Goal: Information Seeking & Learning: Learn about a topic

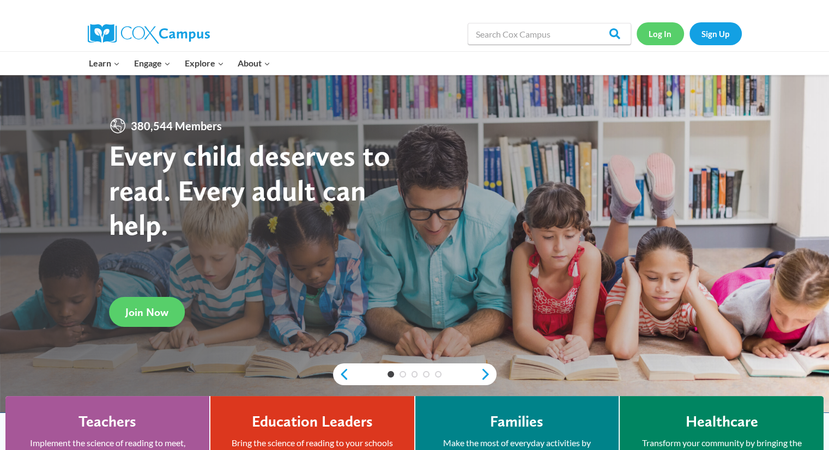
click at [662, 39] on link "Log In" at bounding box center [659, 33] width 47 height 22
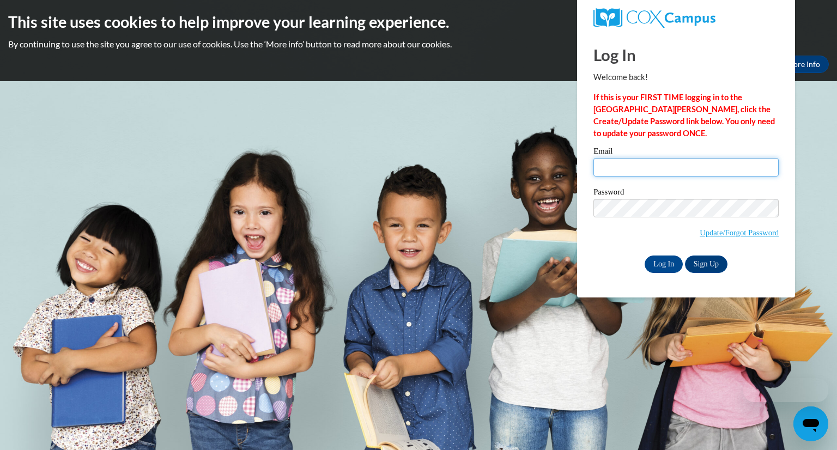
click at [705, 162] on input "Email" at bounding box center [685, 167] width 185 height 19
type input "jessie_lynn1@yahoo.com"
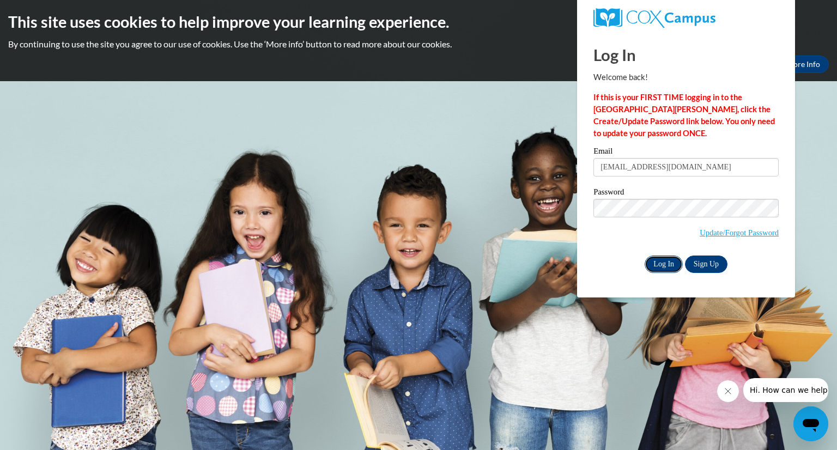
click at [673, 266] on input "Log In" at bounding box center [663, 263] width 38 height 17
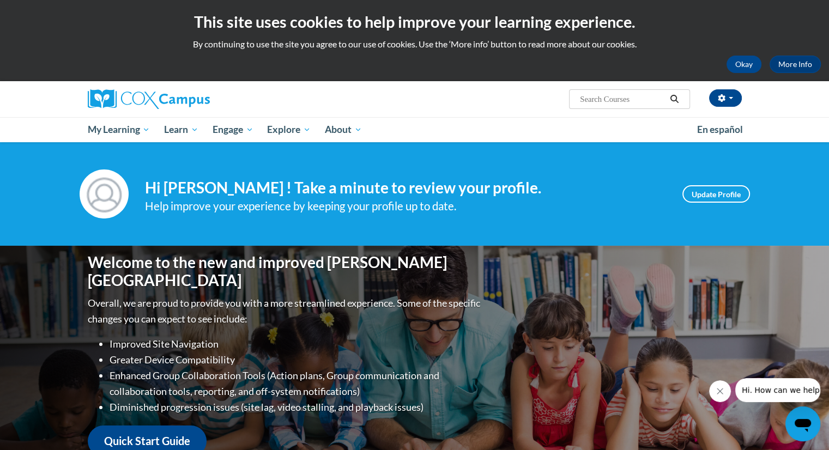
click at [645, 94] on input "Search..." at bounding box center [622, 99] width 87 height 13
click at [640, 102] on input "Search..." at bounding box center [622, 99] width 87 height 13
type input "an ecosystem approach"
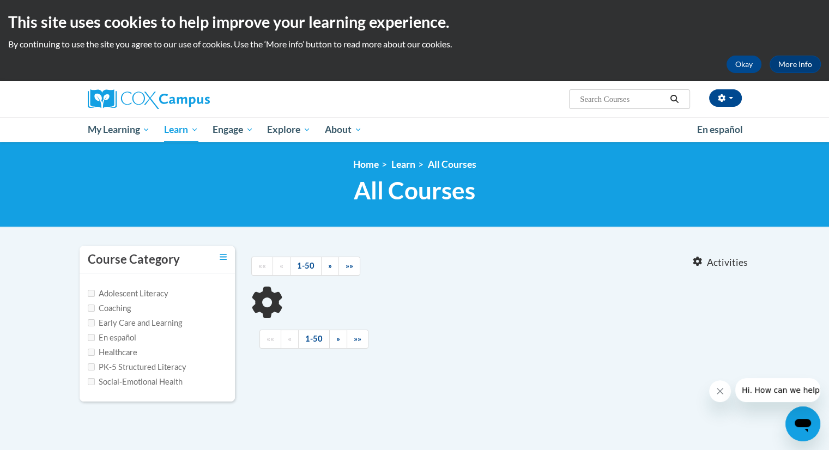
type input "an ecosystem approach"
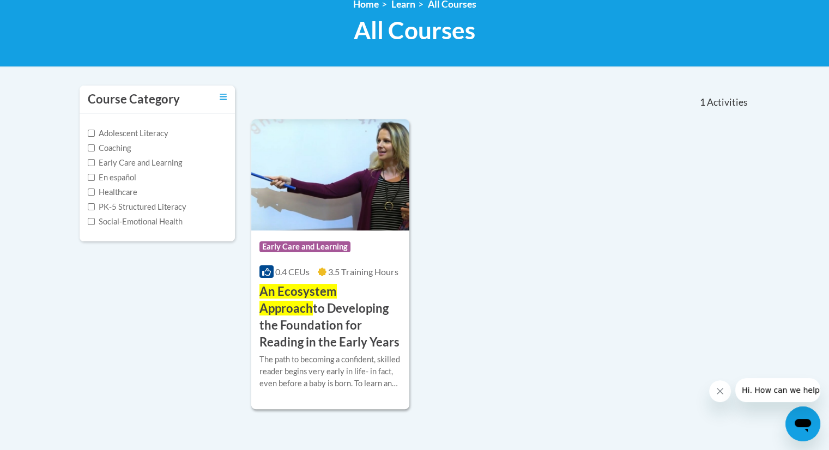
scroll to position [161, 0]
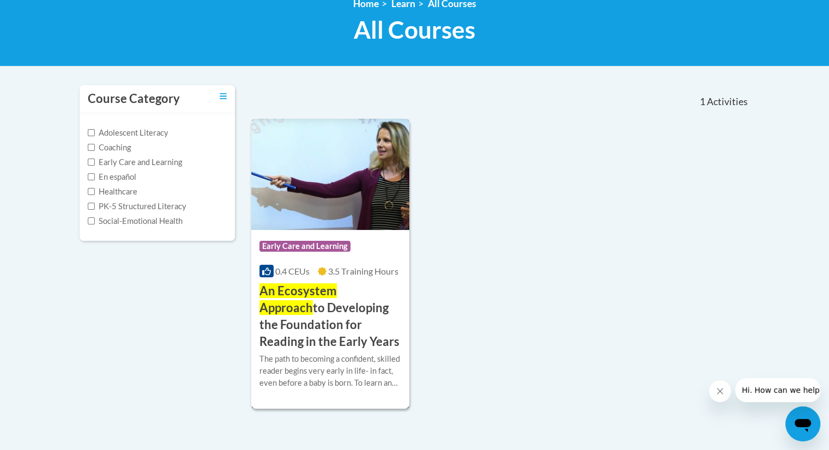
click at [332, 325] on h3 "An Ecosystem Approach to Developing the Foundation for Reading in the Early Yea…" at bounding box center [330, 316] width 142 height 67
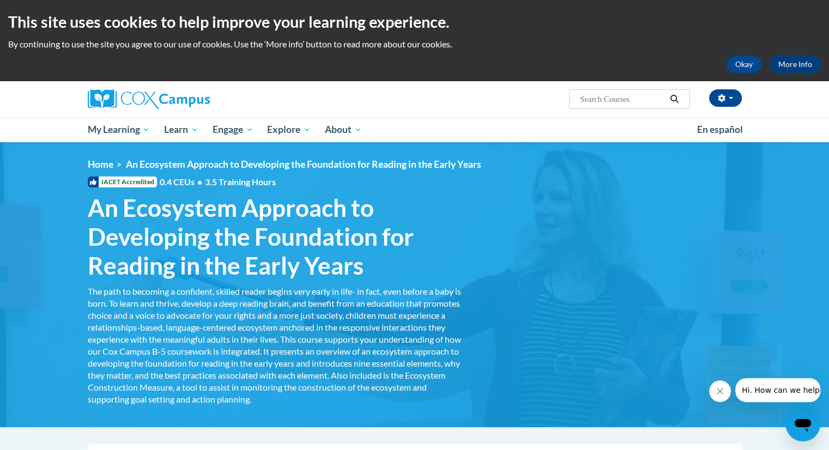
click at [650, 97] on input "Search..." at bounding box center [622, 99] width 87 height 13
type input "the power of language"
click at [671, 99] on icon "Search" at bounding box center [674, 99] width 8 height 8
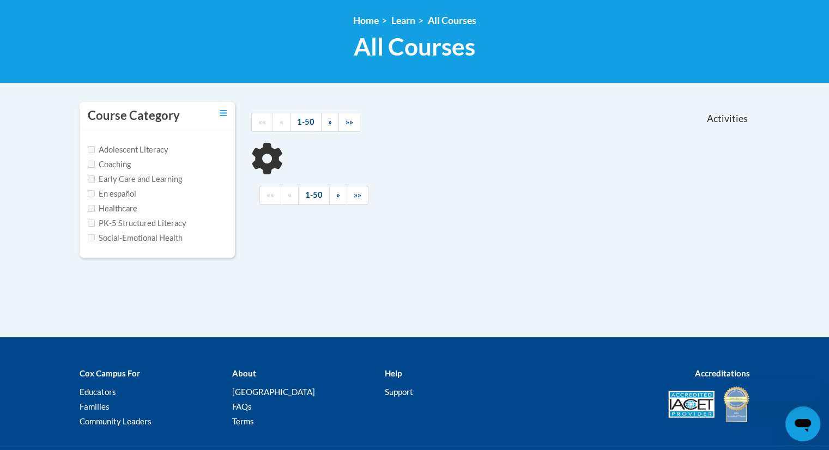
scroll to position [144, 0]
type input "the power of language"
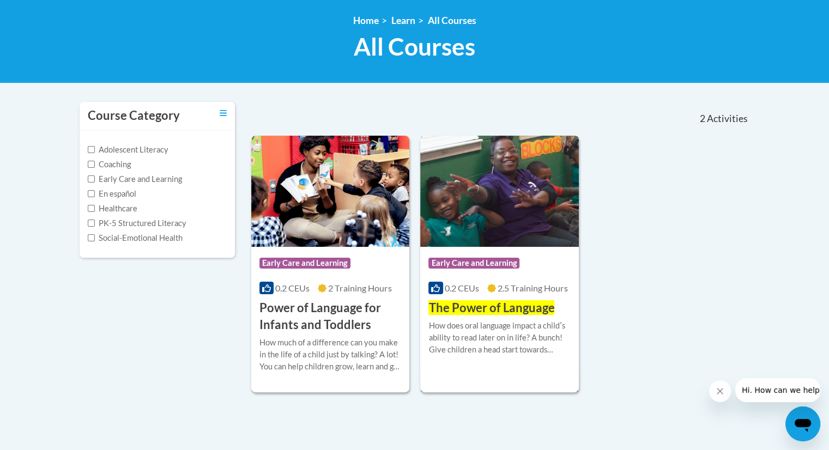
click at [529, 325] on div "How does oral language impact a childʹs ability to read later on in life? A bun…" at bounding box center [499, 338] width 142 height 36
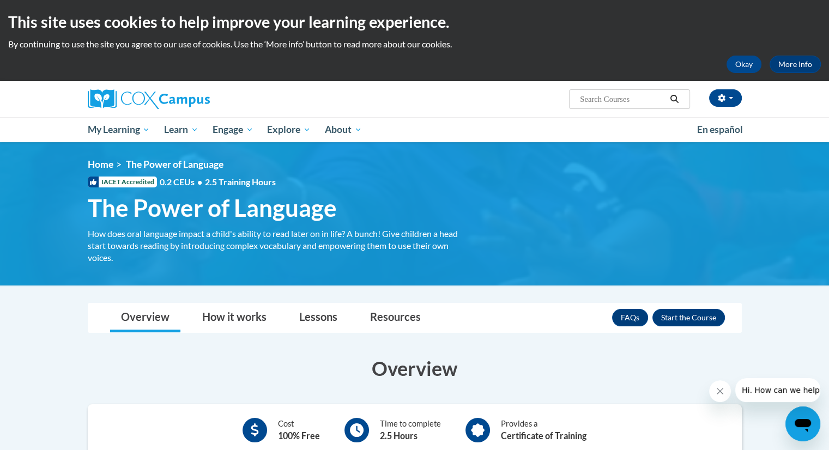
click at [634, 98] on input "Search..." at bounding box center [622, 99] width 87 height 13
type input "meaningful conversations"
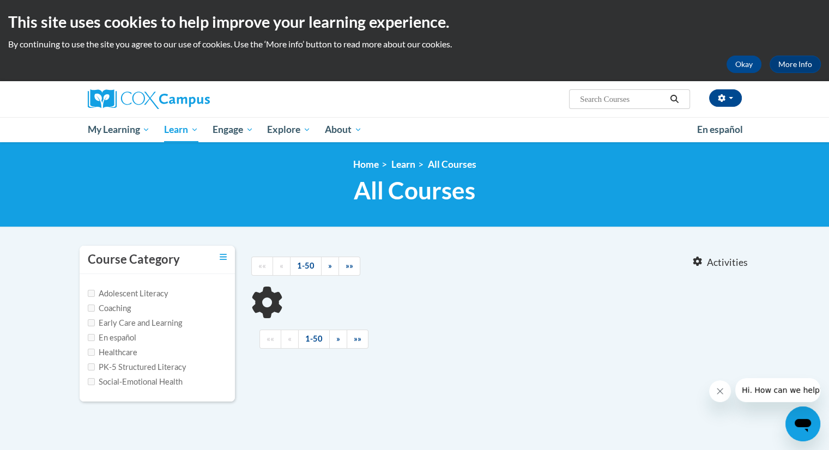
type input "meaningful conversations"
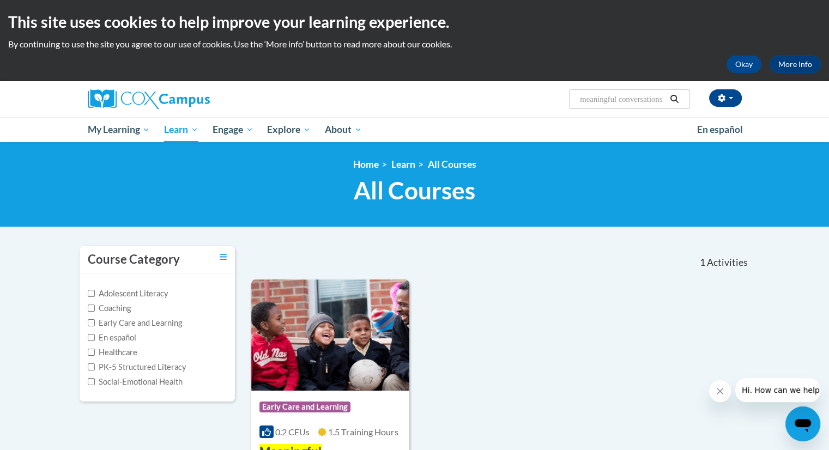
click at [637, 96] on input "meaningful conversations" at bounding box center [622, 99] width 87 height 13
click at [652, 101] on input "meaningful conversations" at bounding box center [622, 99] width 87 height 13
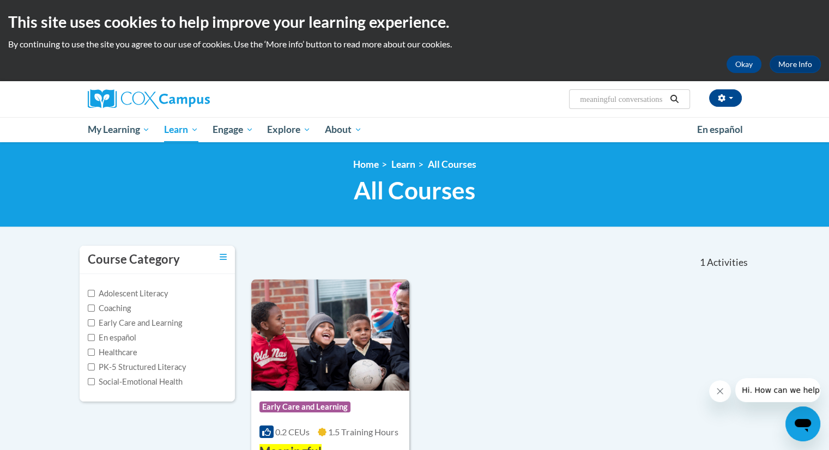
click at [652, 101] on input "meaningful conversations" at bounding box center [622, 99] width 87 height 13
type input "transforming story time"
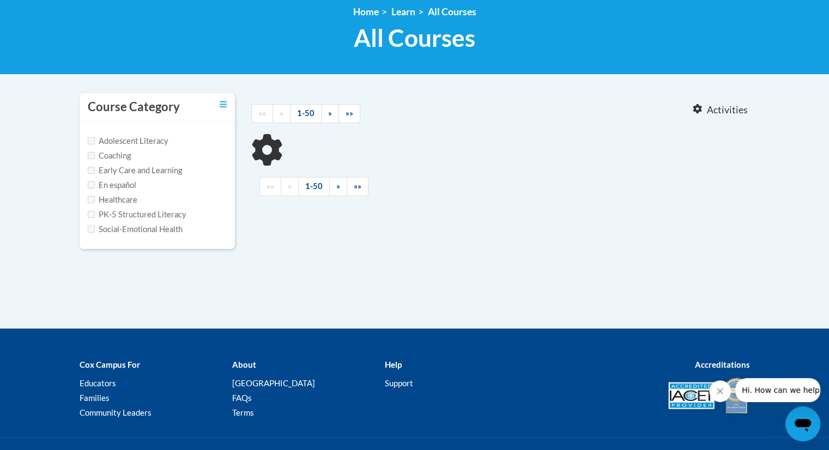
type input "transforming story time"
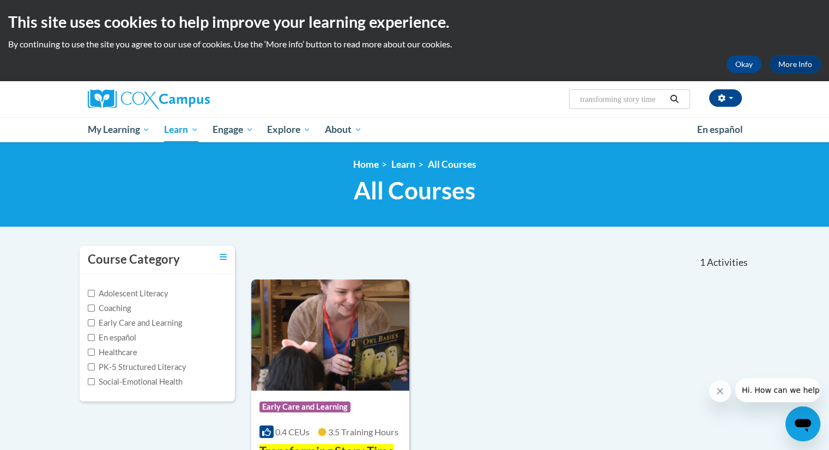
click at [641, 104] on input "transforming story time" at bounding box center [622, 99] width 87 height 13
type input "building world knowledge"
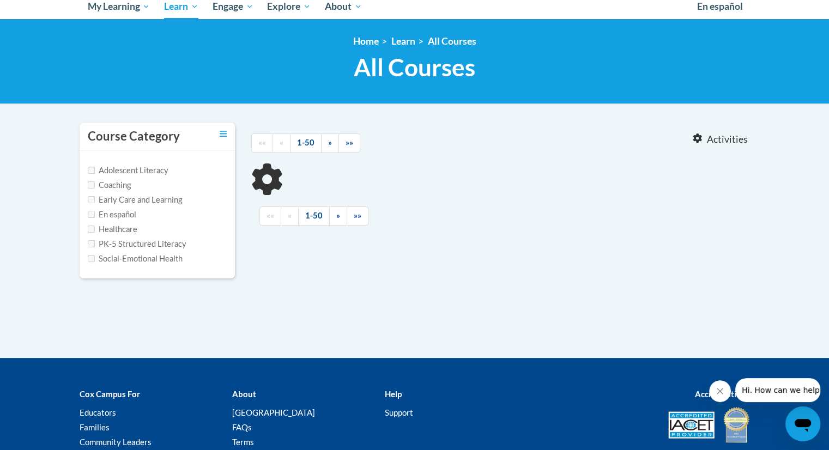
scroll to position [126, 0]
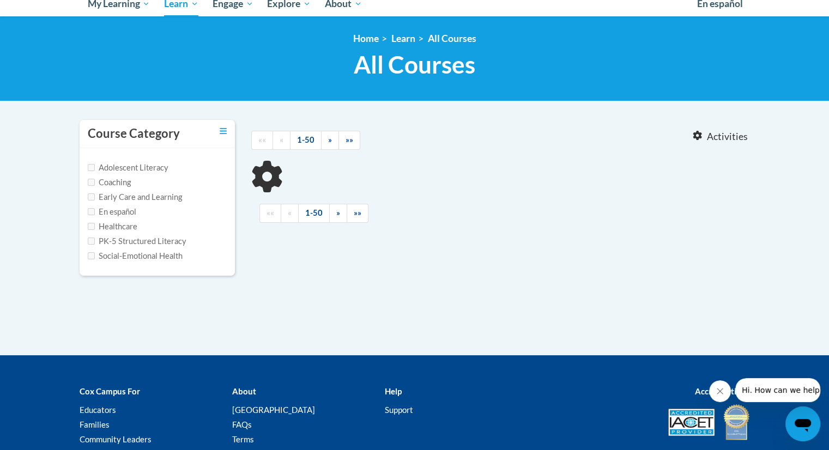
type input "building world knowledge"
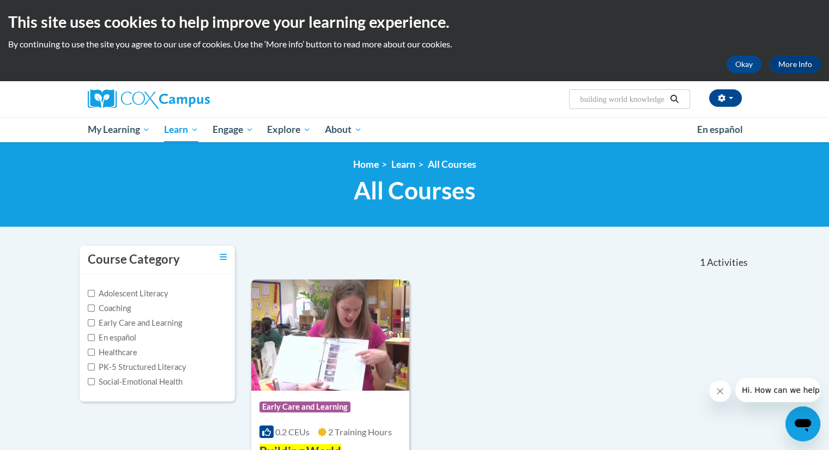
scroll to position [0, 0]
click at [659, 96] on input "building world knowledge" at bounding box center [622, 99] width 87 height 13
type input "emergent literacy"
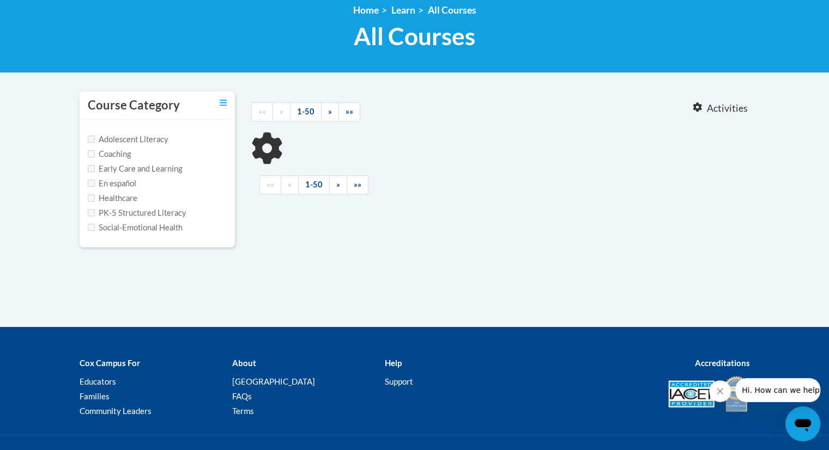
type input "emergent literacy"
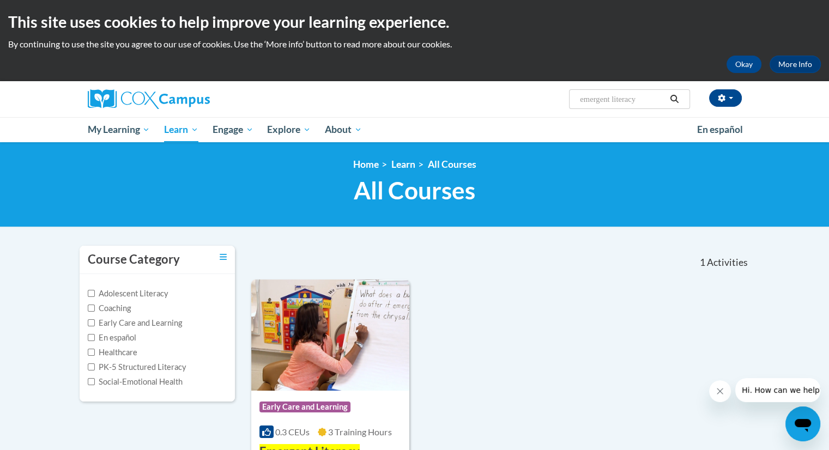
click at [652, 100] on input "emergent literacy" at bounding box center [622, 99] width 87 height 13
type input "supporting dual language learners"
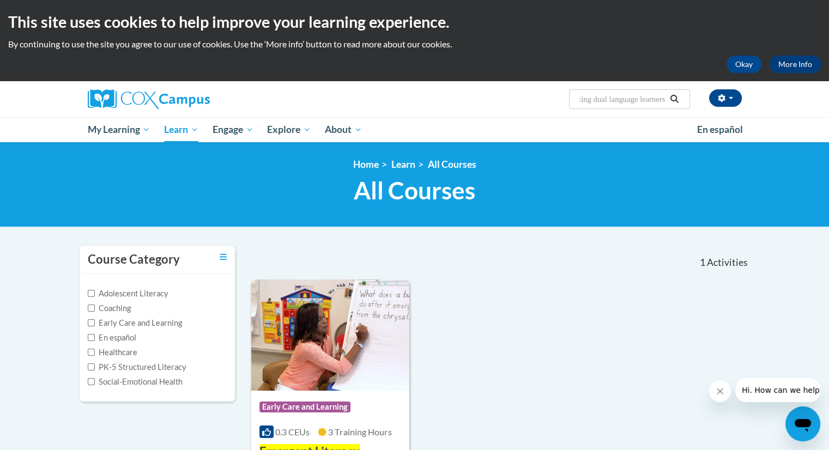
scroll to position [0, 35]
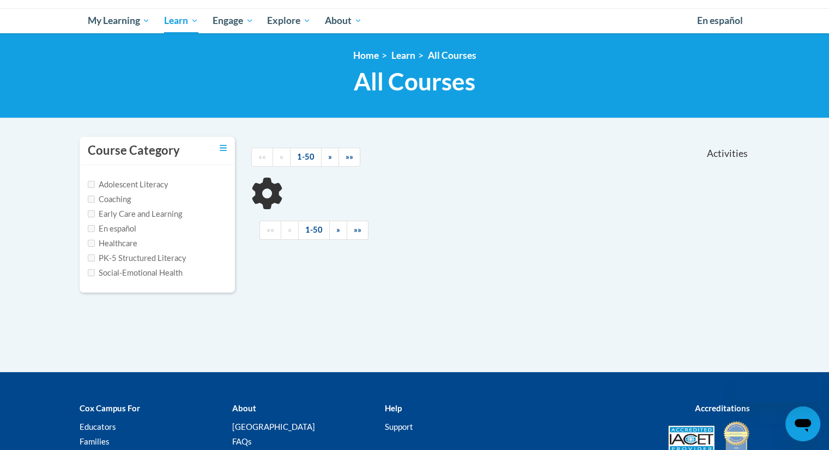
scroll to position [124, 0]
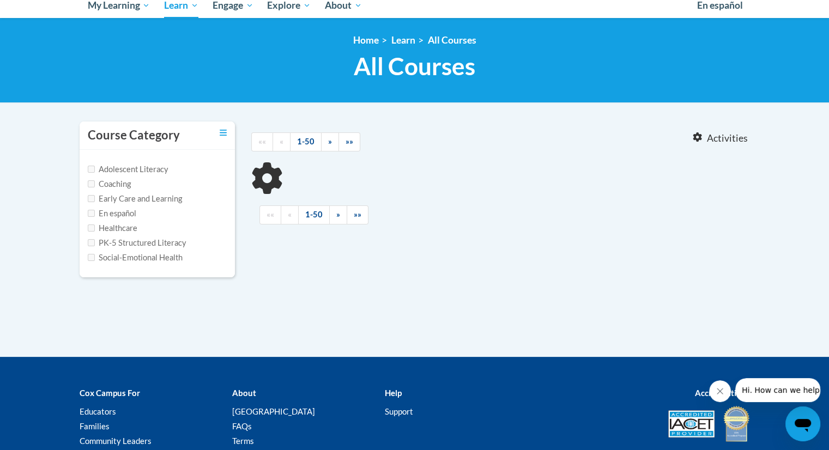
type input "supporting dual language learners"
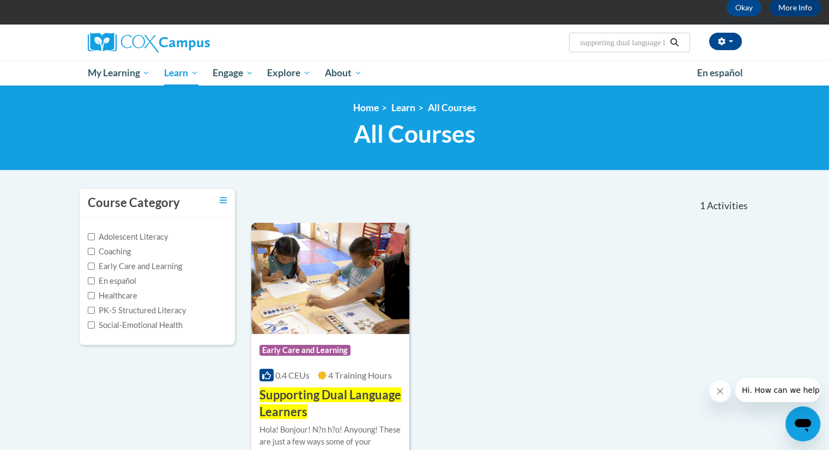
scroll to position [57, 0]
click at [352, 395] on span "Supporting Dual Language Learners" at bounding box center [330, 403] width 142 height 32
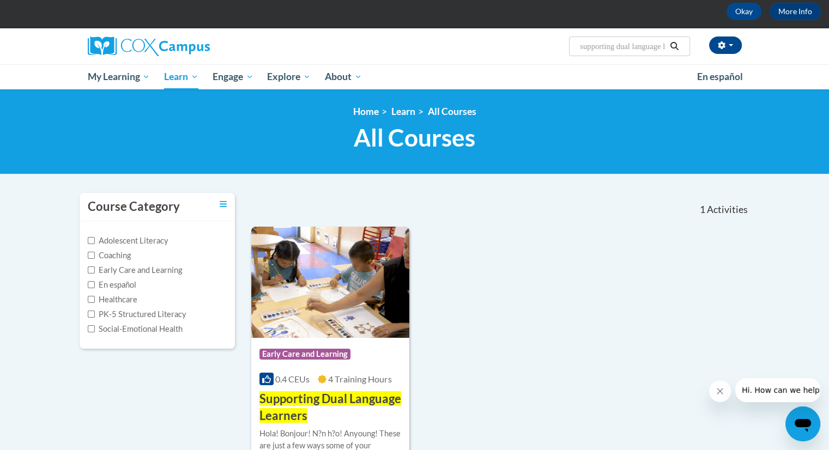
click at [659, 48] on input "supporting dual language learners" at bounding box center [622, 46] width 87 height 13
type input "supporting dual language learners rights from the start"
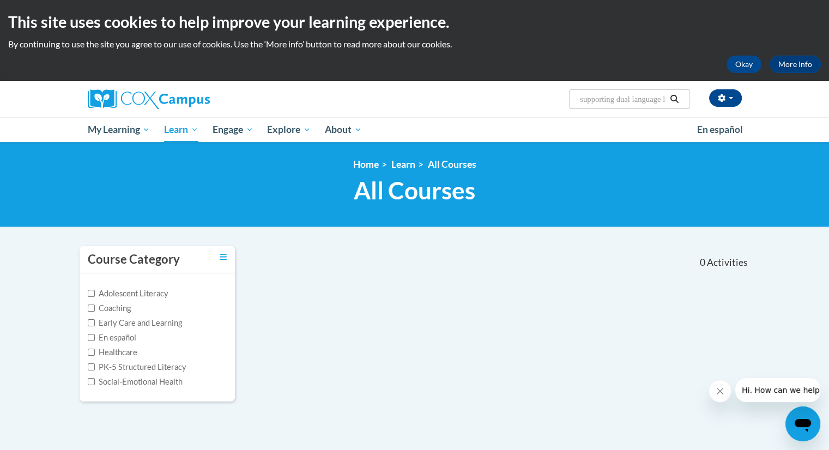
click at [630, 103] on input "supporting dual language learners rights from the start" at bounding box center [622, 99] width 87 height 13
type input "supporting dual language learners rights"
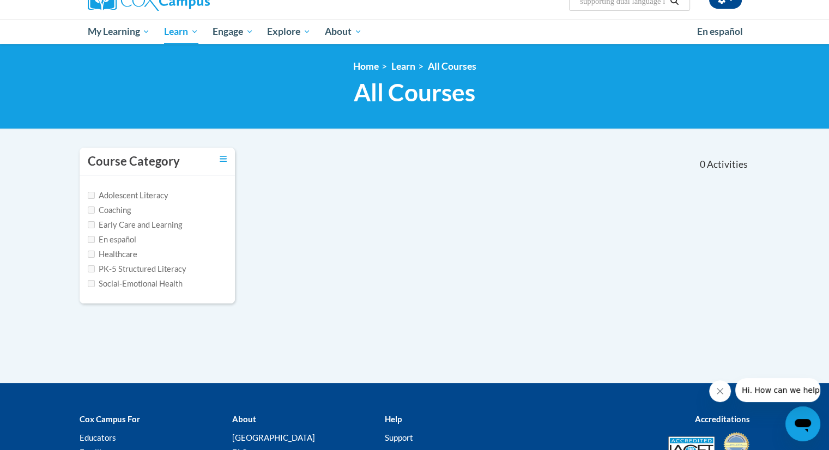
scroll to position [99, 0]
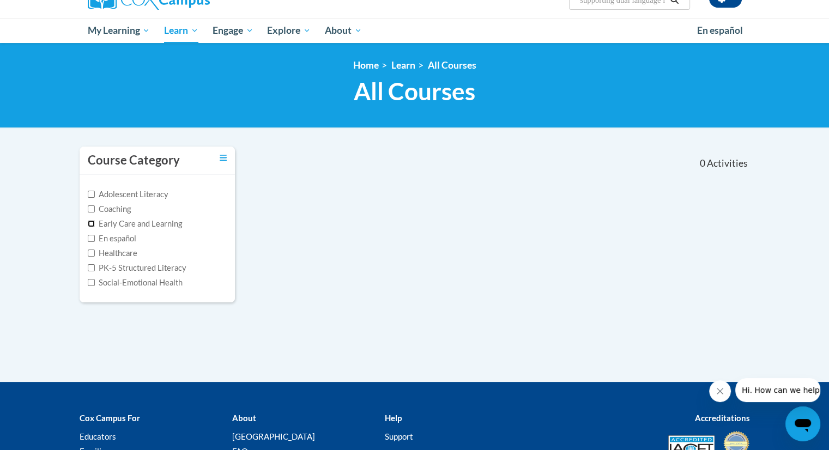
click at [93, 226] on input "Early Care and Learning" at bounding box center [91, 223] width 7 height 7
checkbox input "true"
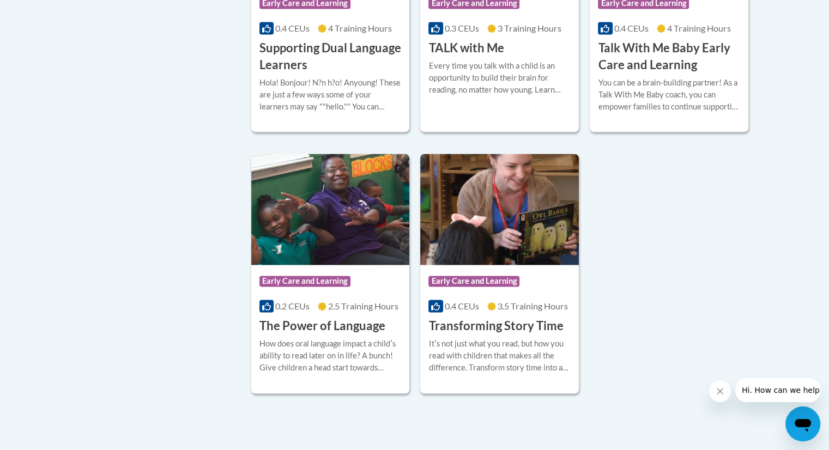
scroll to position [1585, 0]
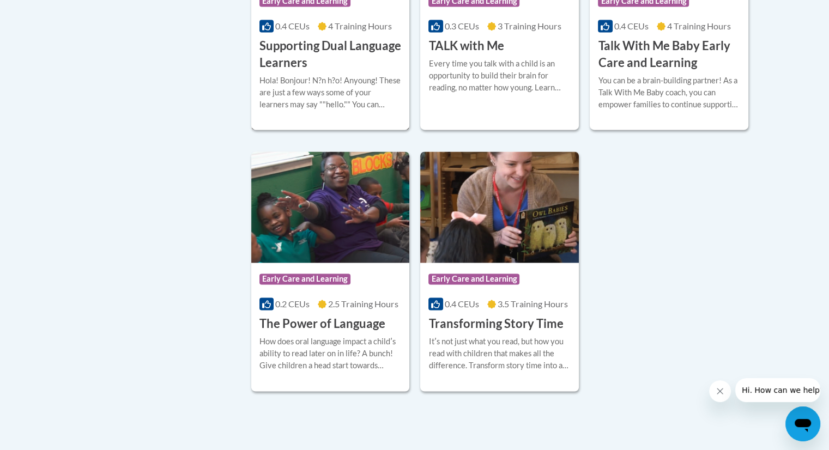
click at [325, 71] on h3 "Supporting Dual Language Learners" at bounding box center [330, 55] width 142 height 34
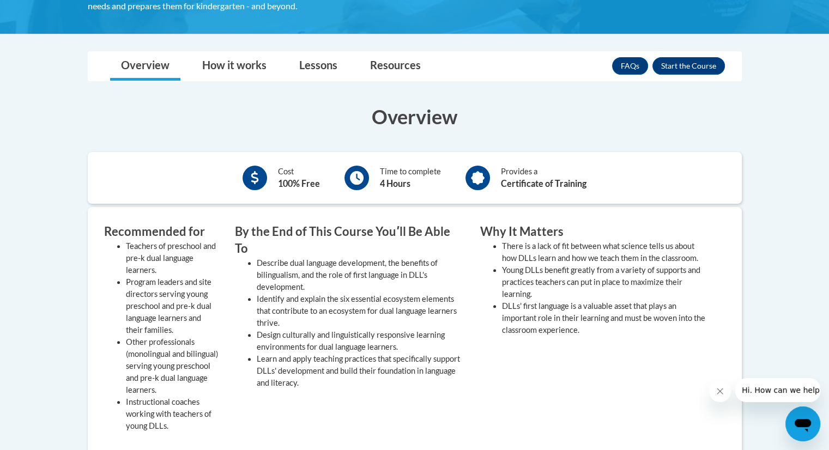
scroll to position [278, 0]
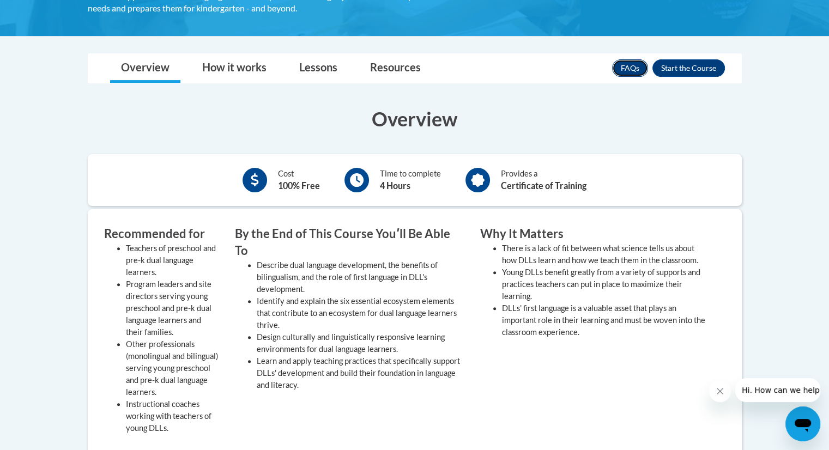
click at [624, 70] on link "FAQs" at bounding box center [630, 67] width 36 height 17
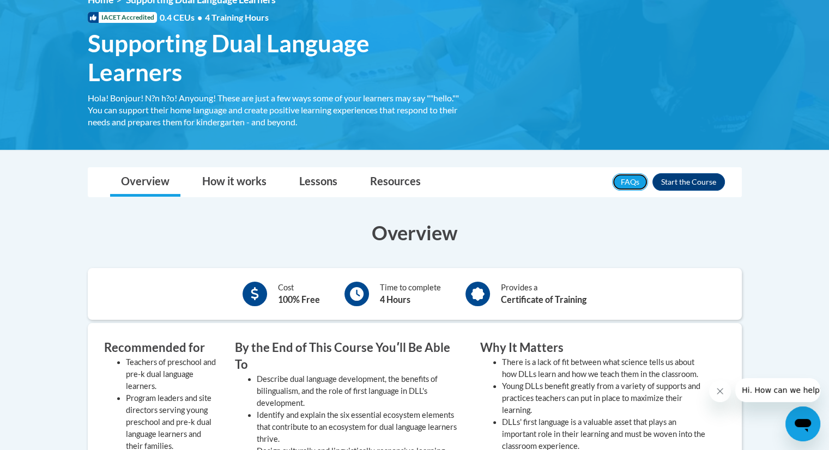
scroll to position [0, 0]
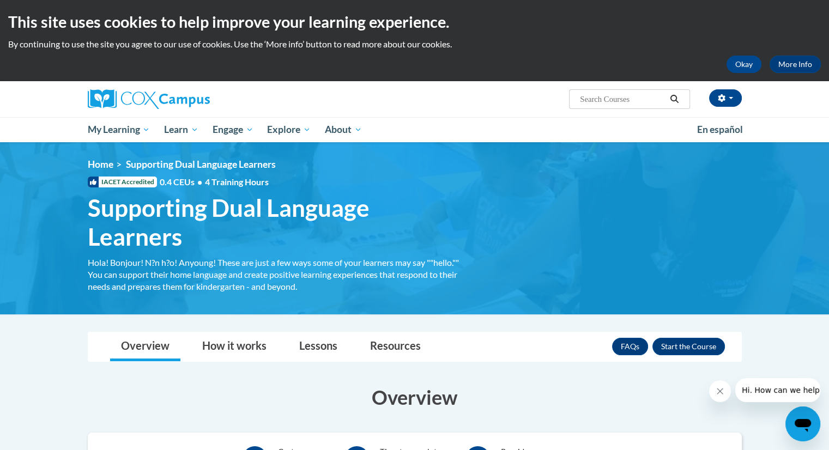
click at [642, 100] on input "Search..." at bounding box center [622, 99] width 87 height 13
type input "calming chaotic classrooms"
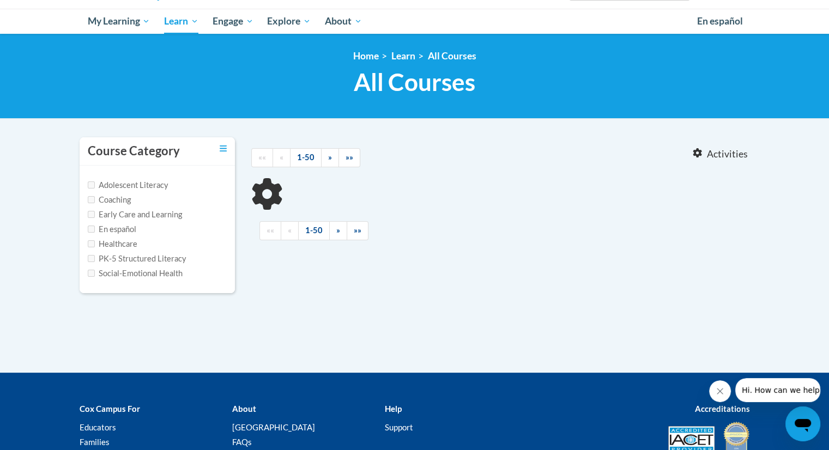
scroll to position [109, 0]
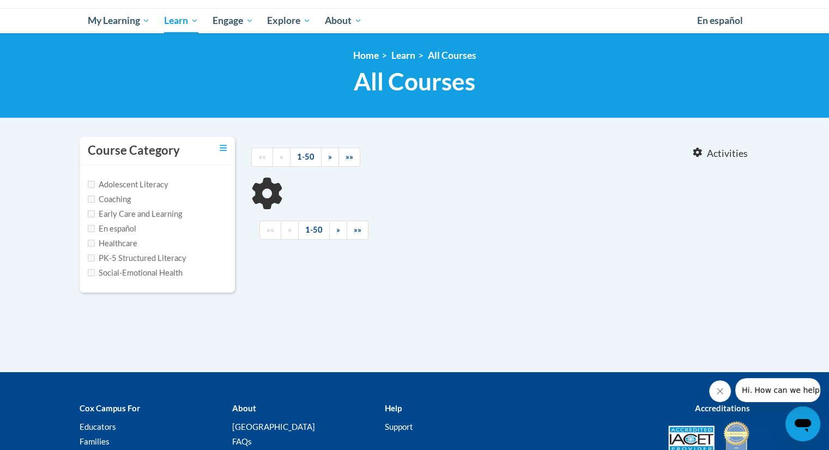
type input "calming chaotic classrooms"
click at [93, 214] on input "Early Care and Learning" at bounding box center [91, 213] width 7 height 7
checkbox input "true"
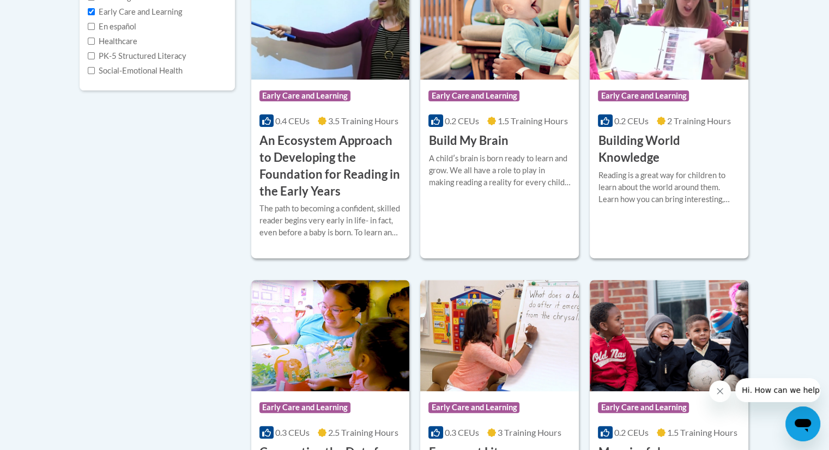
scroll to position [0, 0]
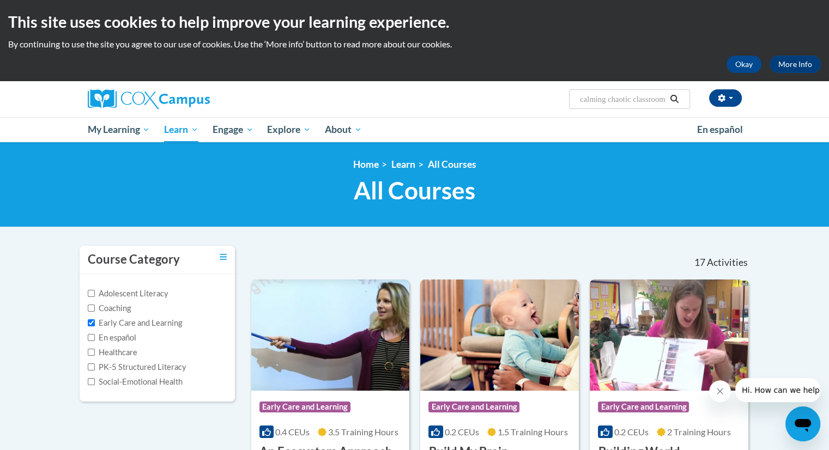
click at [647, 101] on input "calming chaotic classrooms" at bounding box center [622, 99] width 87 height 13
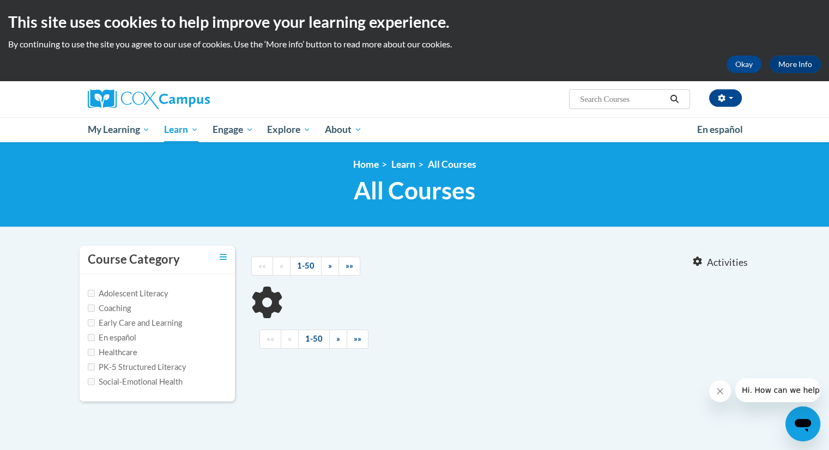
type input "calming chaotic classrooms"
click at [636, 104] on input "calming chaotic classrooms" at bounding box center [622, 99] width 87 height 13
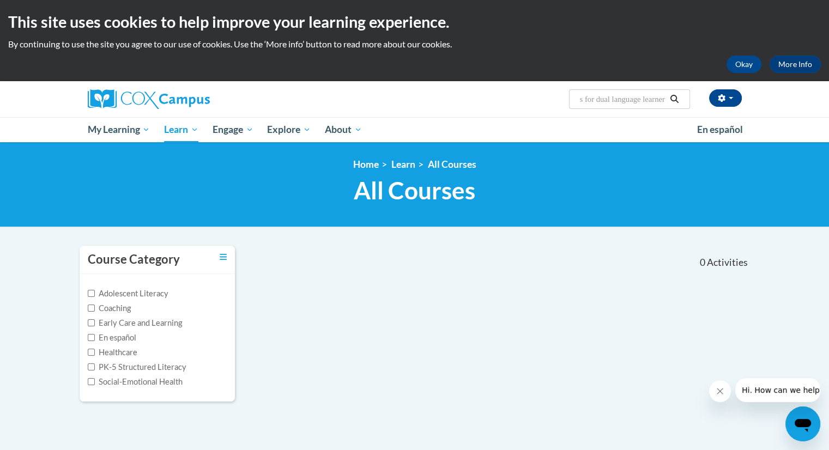
type input "connecting the dots for dual language learners"
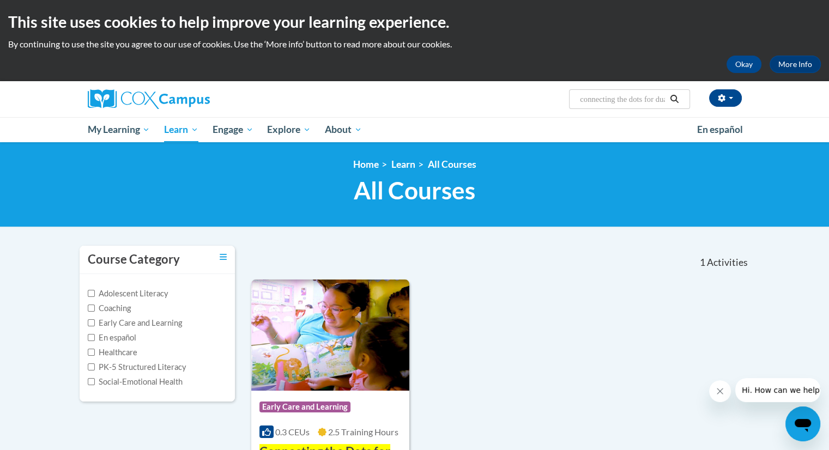
click at [647, 105] on input "connecting the dots for dual language learners" at bounding box center [622, 99] width 87 height 13
type input "monitoring children's progress in language"
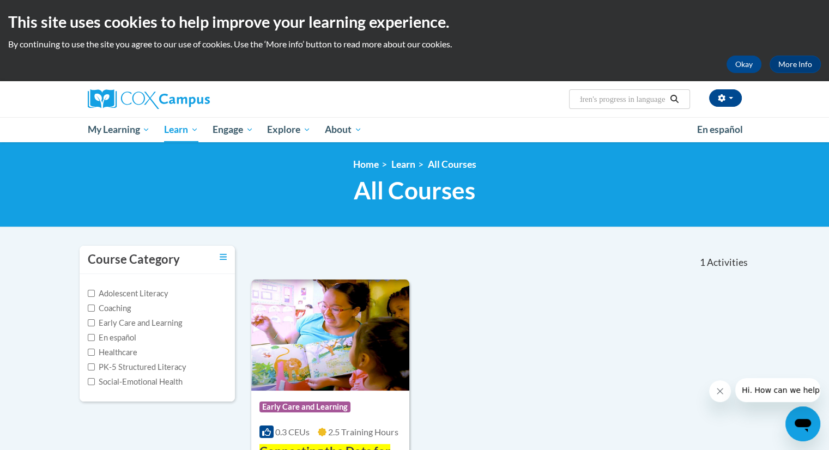
scroll to position [0, 64]
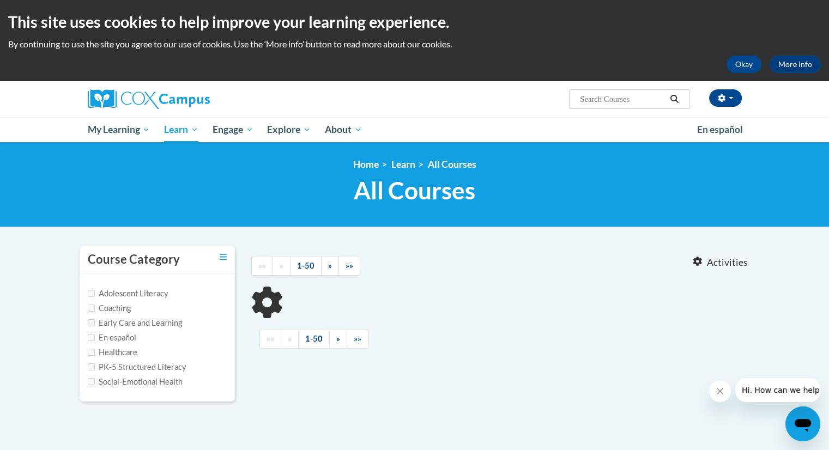
type input "monitoring children's progress in language"
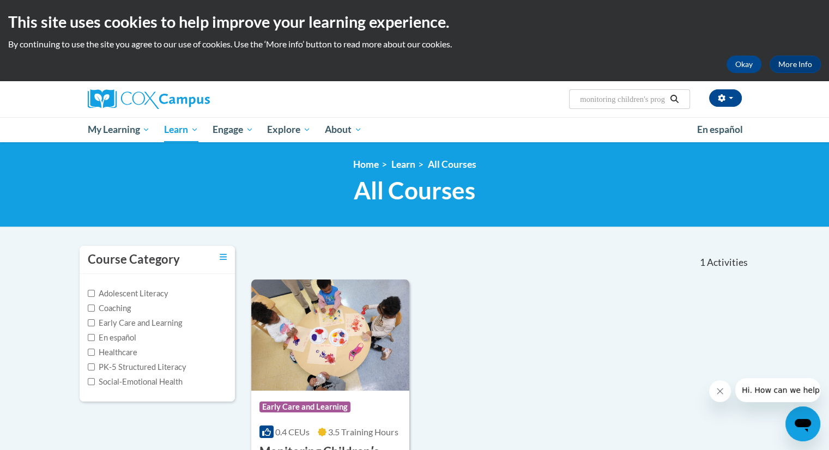
click at [630, 95] on input "monitoring children's progress in language" at bounding box center [622, 99] width 87 height 13
click at [653, 101] on input "Search..." at bounding box center [622, 99] width 87 height 13
type input "sharing ideas through writing"
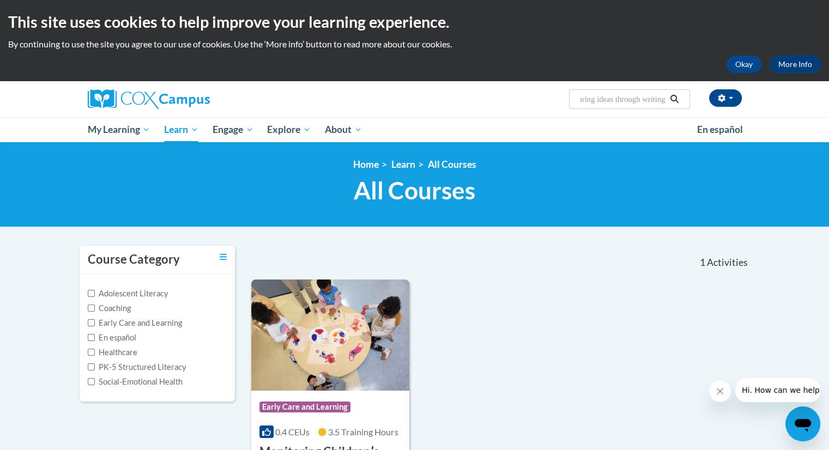
scroll to position [0, 18]
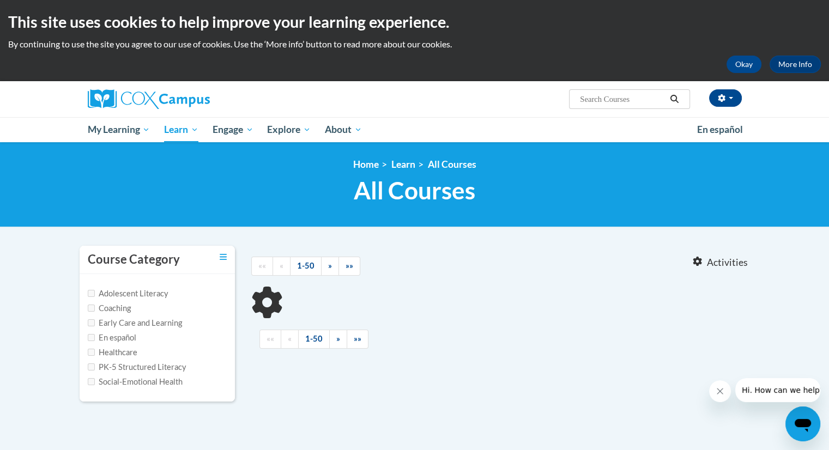
type input "sharing ideas through writing"
